Goal: Subscribe to service/newsletter

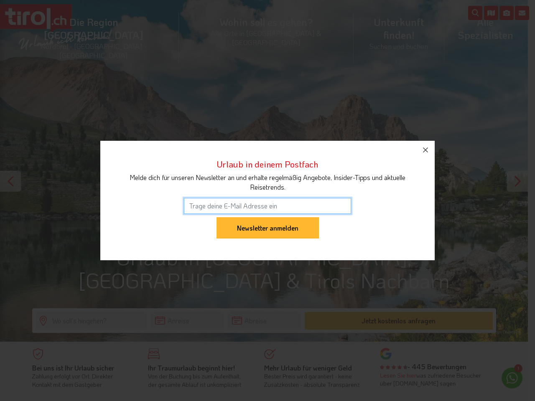
click at [268, 201] on input "email" at bounding box center [267, 206] width 167 height 16
click at [268, 217] on input "Newsletter anmelden" at bounding box center [268, 228] width 102 height 22
